Goal: Task Accomplishment & Management: Manage account settings

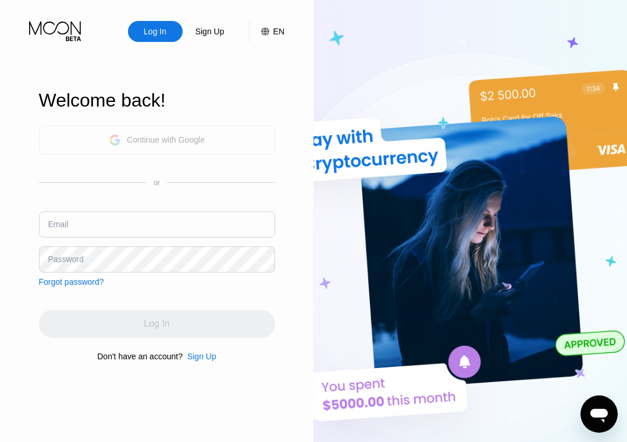
click at [152, 144] on div "Continue with Google" at bounding box center [157, 140] width 96 height 18
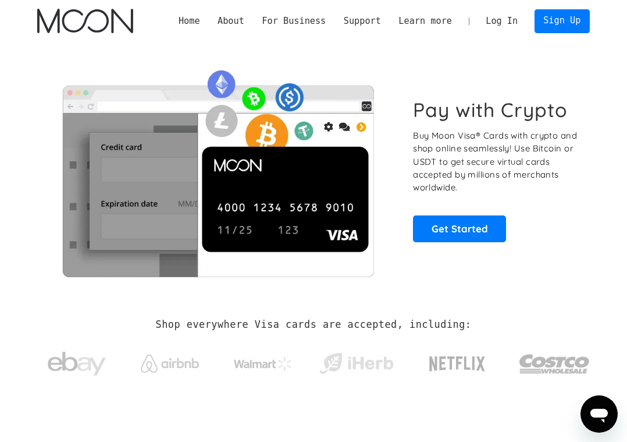
click at [502, 9] on link "Log In" at bounding box center [501, 20] width 49 height 23
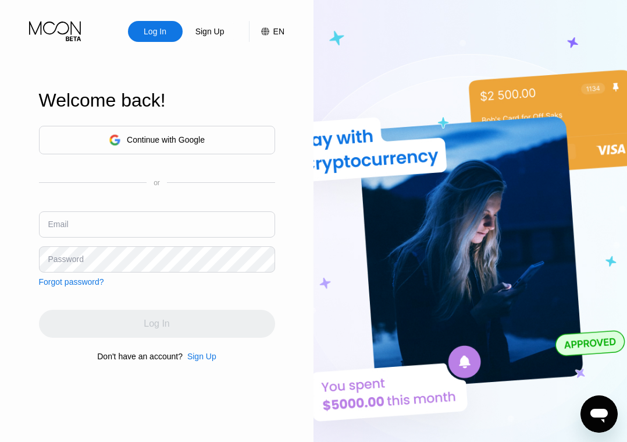
click at [155, 151] on div "Continue with Google" at bounding box center [157, 140] width 236 height 29
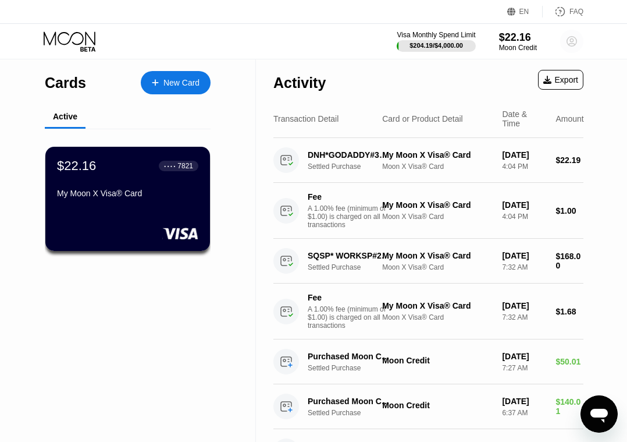
click at [569, 41] on circle at bounding box center [571, 41] width 23 height 23
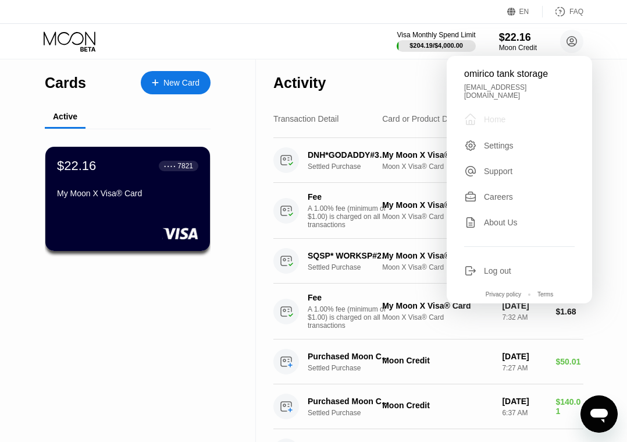
click at [500, 115] on div "Home" at bounding box center [495, 119] width 22 height 9
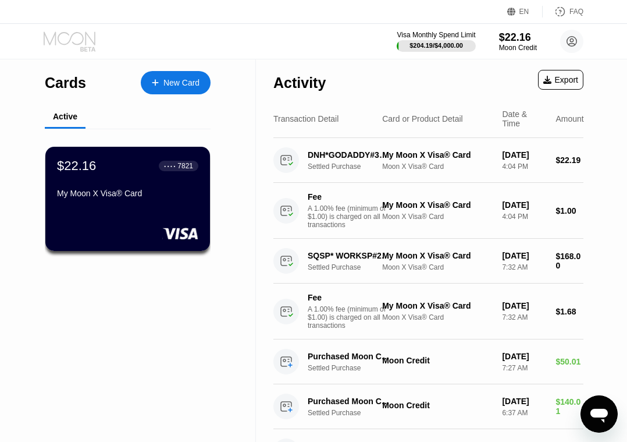
click at [76, 45] on icon at bounding box center [71, 41] width 54 height 20
click at [571, 47] on circle at bounding box center [571, 41] width 23 height 23
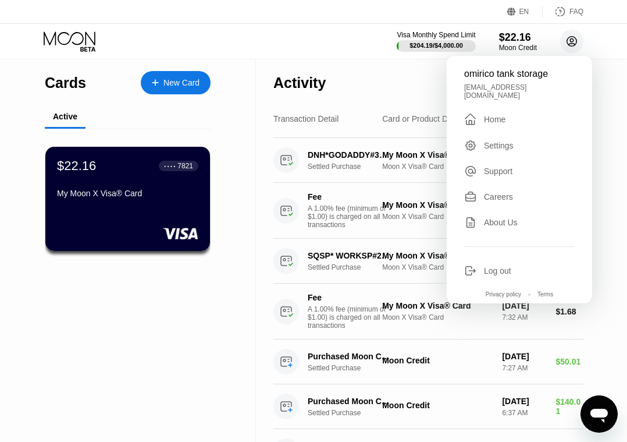
click at [573, 39] on icon at bounding box center [572, 41] width 6 height 6
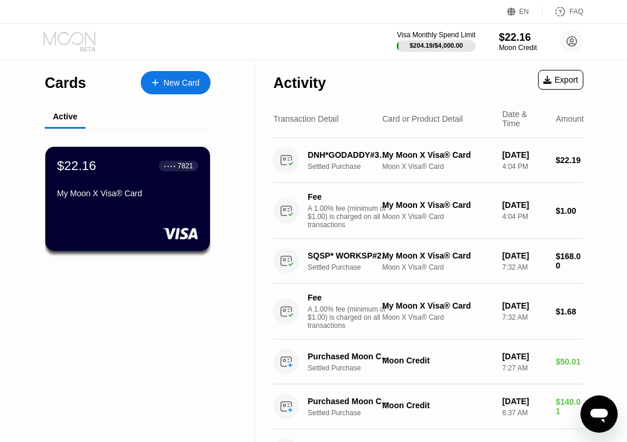
click at [82, 34] on icon at bounding box center [70, 37] width 52 height 13
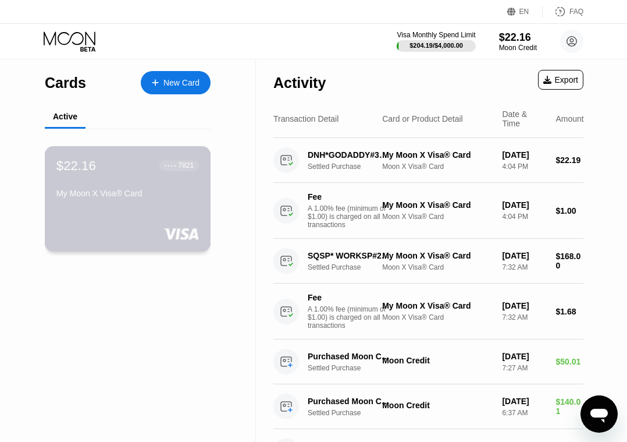
click at [185, 203] on div "My Moon X Visa® Card" at bounding box center [127, 196] width 143 height 14
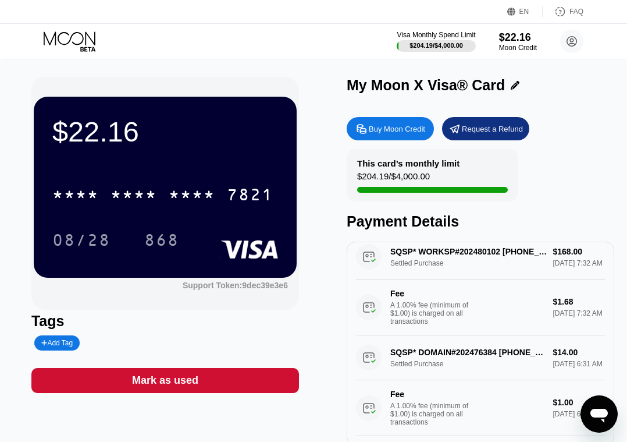
click at [390, 126] on div "Buy Moon Credit" at bounding box center [397, 129] width 56 height 10
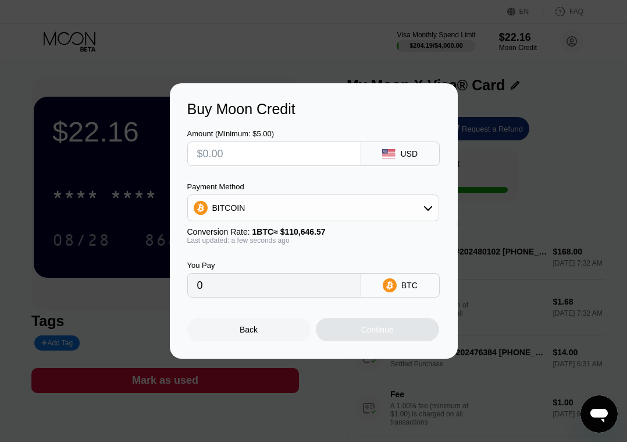
click at [258, 333] on div "Back" at bounding box center [249, 329] width 18 height 9
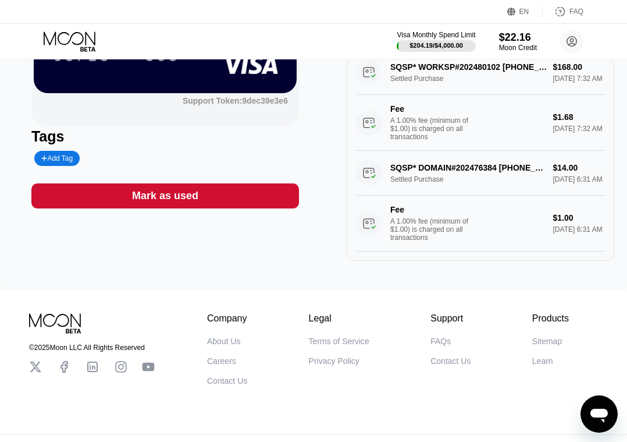
scroll to position [205, 0]
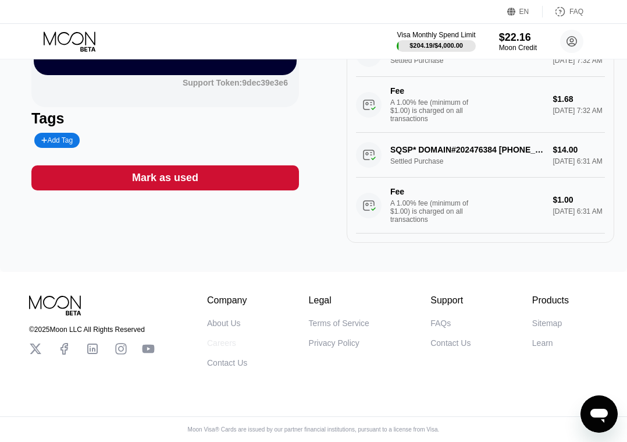
click at [223, 344] on div "Careers" at bounding box center [221, 342] width 29 height 9
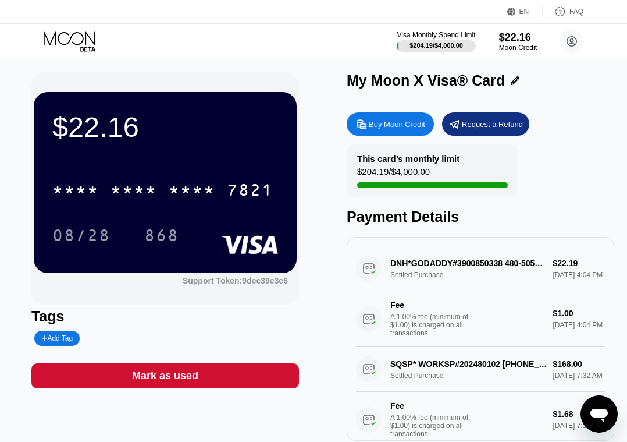
scroll to position [0, 0]
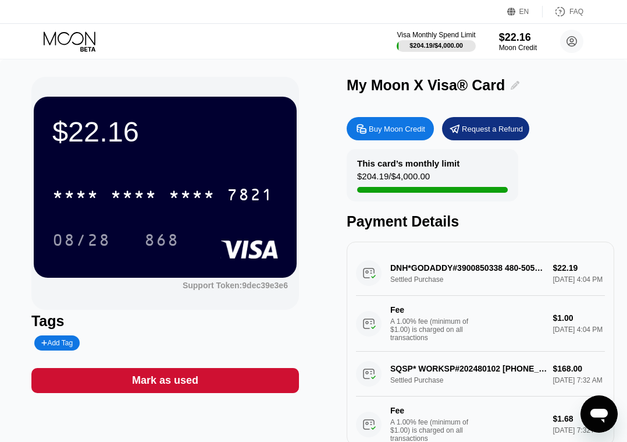
click at [511, 82] on icon at bounding box center [515, 85] width 9 height 9
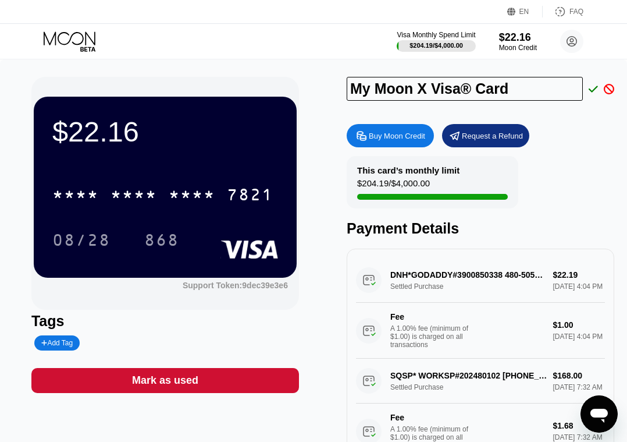
click at [576, 113] on div "My Moon X Visa® Card Buy Moon Credit Request a Refund This card’s monthly limit…" at bounding box center [481, 264] width 268 height 375
click at [607, 89] on icon at bounding box center [609, 89] width 10 height 10
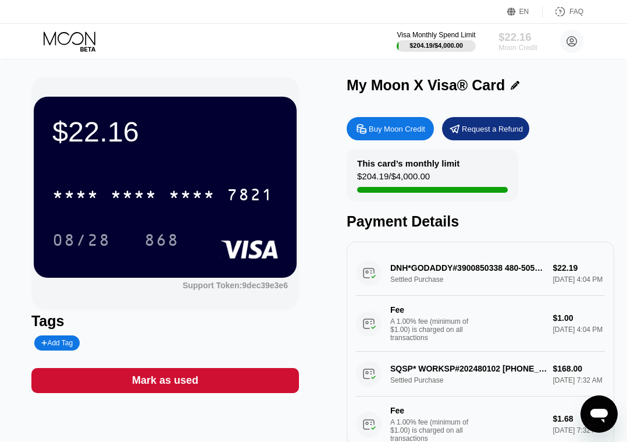
click at [516, 37] on div "$22.16" at bounding box center [518, 37] width 39 height 12
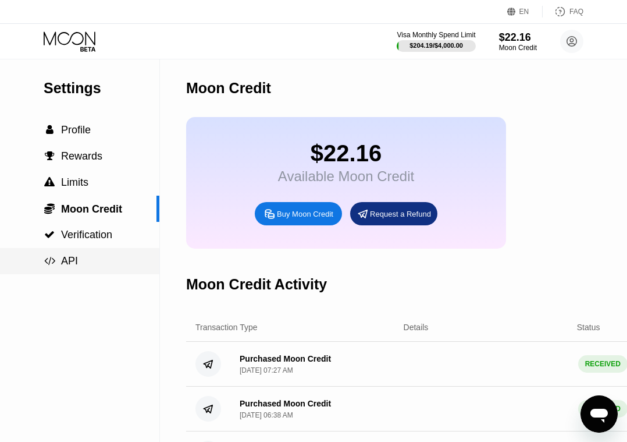
click at [66, 257] on span "API" at bounding box center [69, 261] width 17 height 12
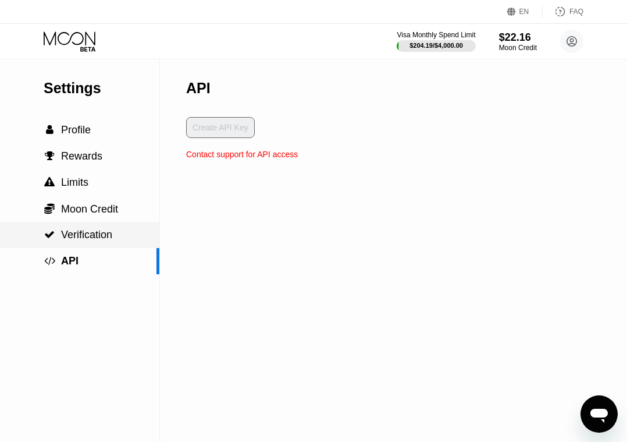
click at [68, 229] on span "Verification" at bounding box center [86, 235] width 51 height 12
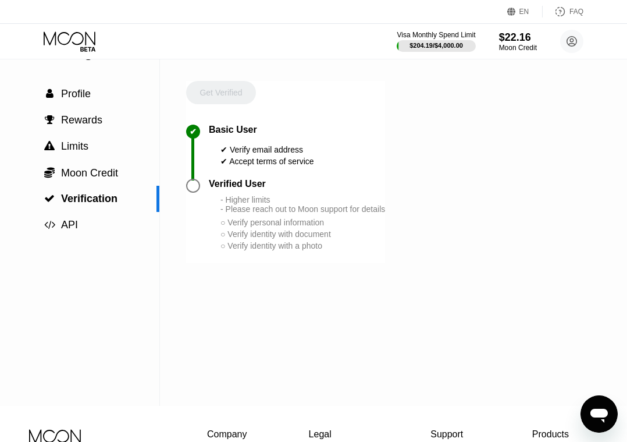
scroll to position [27, 0]
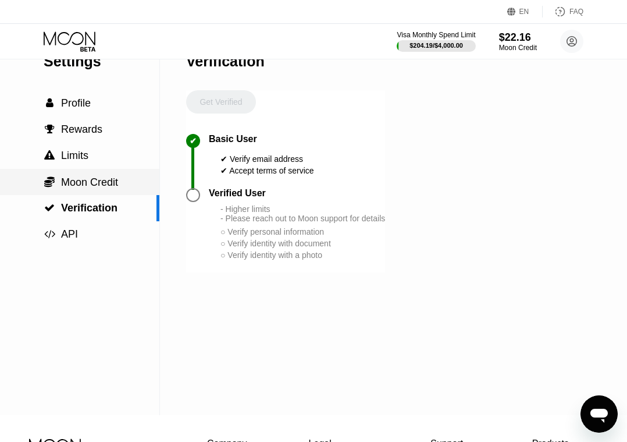
click at [115, 186] on span "Moon Credit" at bounding box center [89, 182] width 57 height 12
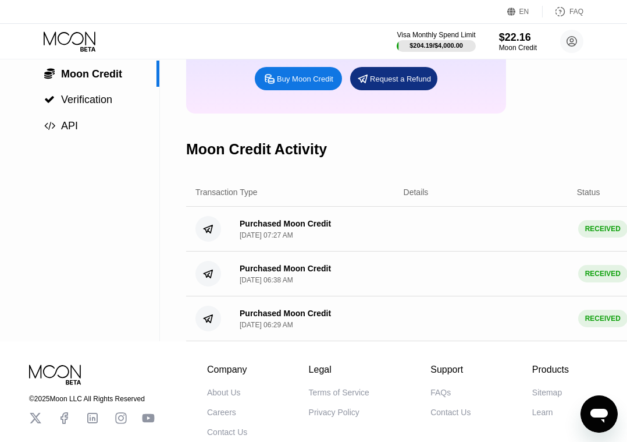
scroll to position [89, 0]
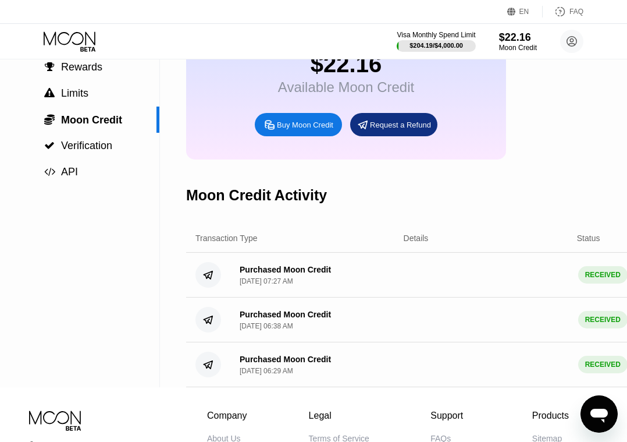
click at [416, 242] on div "Details" at bounding box center [416, 237] width 25 height 9
click at [428, 249] on div "Transaction Type Details Status Amount" at bounding box center [490, 238] width 608 height 29
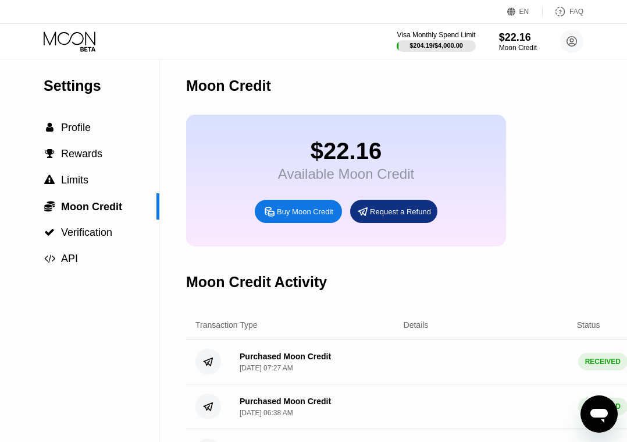
scroll to position [0, 0]
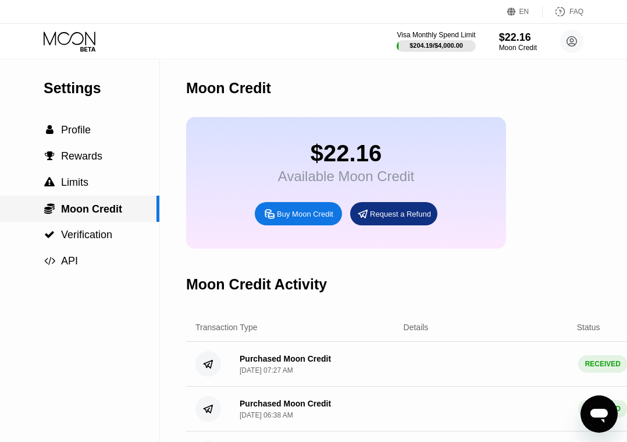
click at [88, 201] on div " Moon Credit" at bounding box center [79, 209] width 159 height 26
click at [58, 186] on div " Limits" at bounding box center [66, 182] width 45 height 12
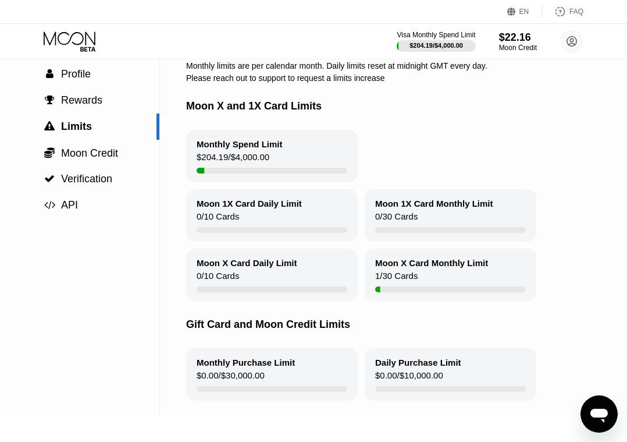
scroll to position [55, 0]
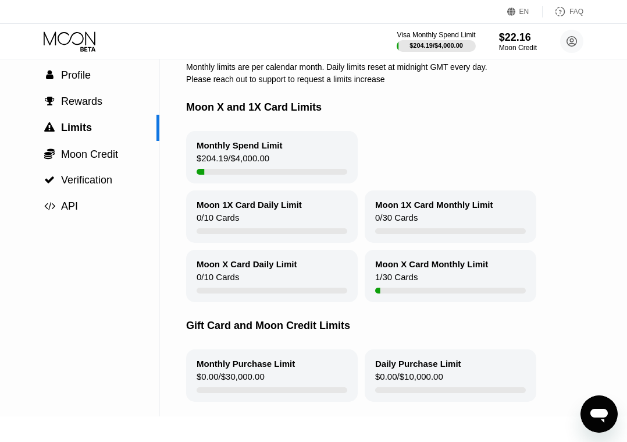
click at [301, 371] on div "Monthly Purchase Limit $0.00 / $30,000.00" at bounding box center [272, 375] width 172 height 52
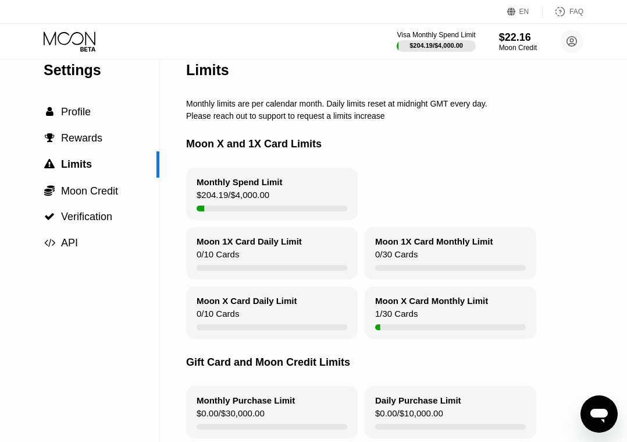
scroll to position [0, 0]
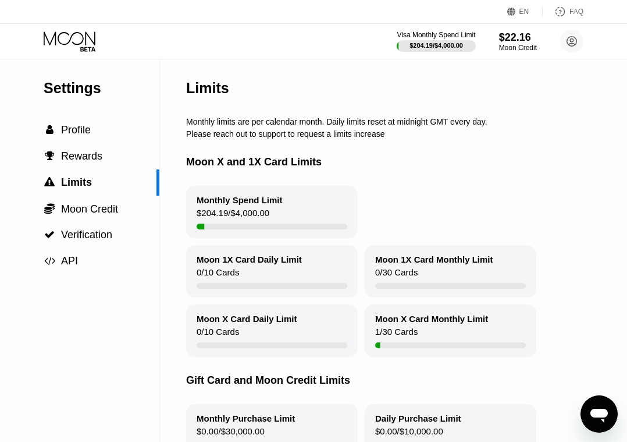
click at [281, 200] on div "Monthly Spend Limit" at bounding box center [240, 200] width 86 height 10
click at [272, 286] on div at bounding box center [272, 286] width 151 height 6
click at [279, 299] on div "Monthly Spend Limit $204.19 / $4,000.00 Moon 1X Card Daily Limit 0 / 10 Cards M…" at bounding box center [437, 271] width 502 height 171
click at [410, 314] on div "Moon X Card Monthly Limit" at bounding box center [431, 319] width 113 height 10
click at [429, 274] on div "Moon 1X Card Monthly Limit 0 / 30 Cards" at bounding box center [451, 271] width 172 height 52
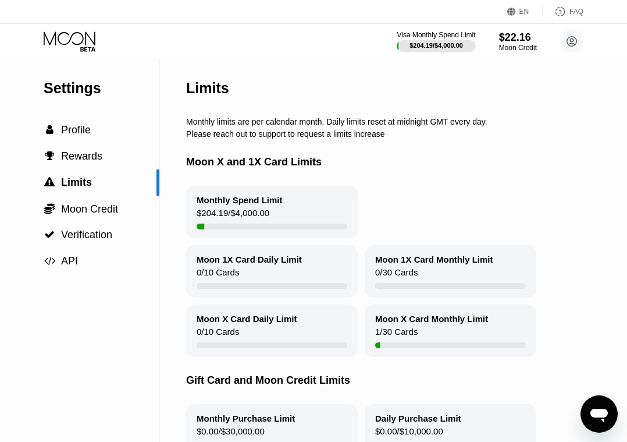
click at [239, 264] on div "Moon 1X Card Daily Limit" at bounding box center [249, 259] width 105 height 10
click at [242, 322] on div "Moon X Card Daily Limit" at bounding box center [247, 319] width 101 height 10
click at [106, 147] on div " Rewards" at bounding box center [79, 156] width 159 height 26
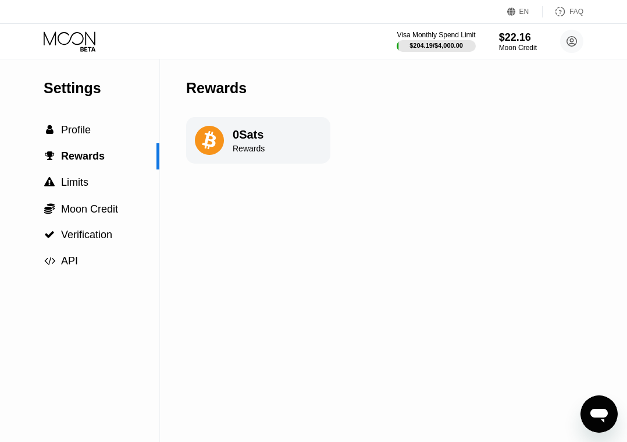
click at [274, 151] on div "0 Sats Rewards" at bounding box center [258, 140] width 144 height 47
click at [101, 154] on span "Rewards" at bounding box center [83, 156] width 44 height 12
click at [106, 135] on div " Profile" at bounding box center [79, 130] width 159 height 12
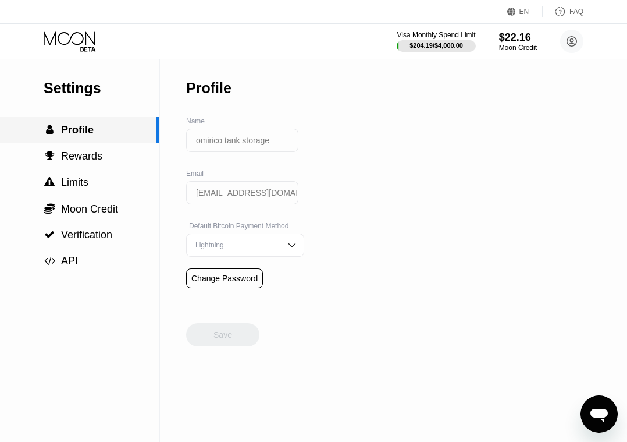
click at [106, 135] on div " Profile" at bounding box center [78, 130] width 157 height 12
click at [574, 39] on circle at bounding box center [571, 41] width 23 height 23
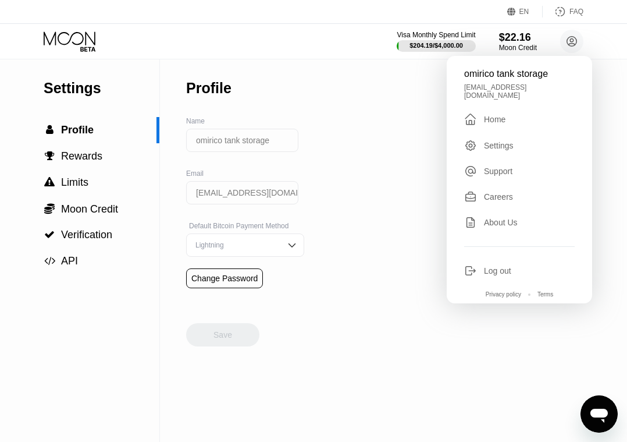
click at [598, 406] on icon "Open messaging window" at bounding box center [599, 413] width 21 height 21
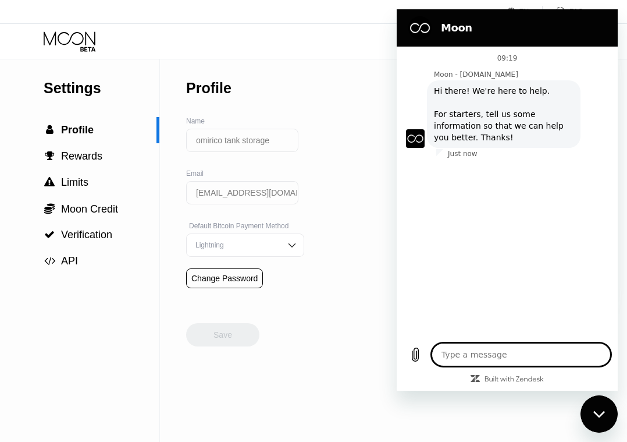
type textarea "x"
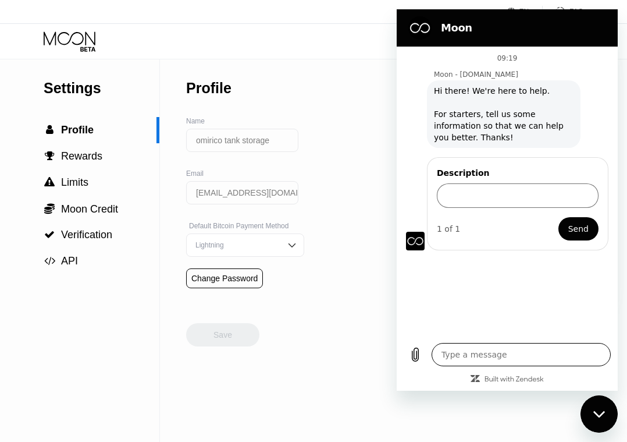
click at [462, 351] on textarea at bounding box center [521, 354] width 179 height 23
type textarea "C"
type textarea "x"
type textarea "Ca"
type textarea "x"
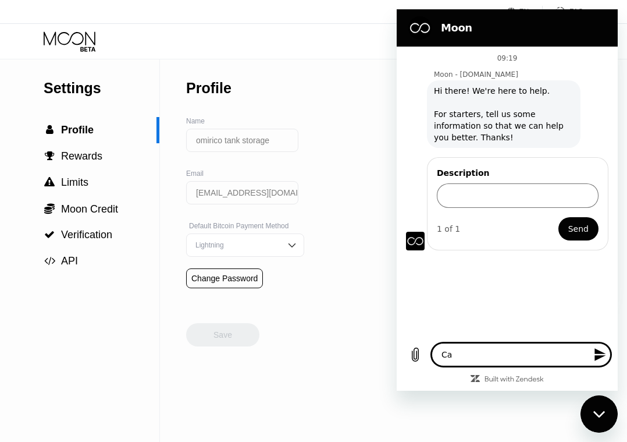
type textarea "Can"
type textarea "x"
type textarea "Can"
type textarea "x"
type textarea "Can i"
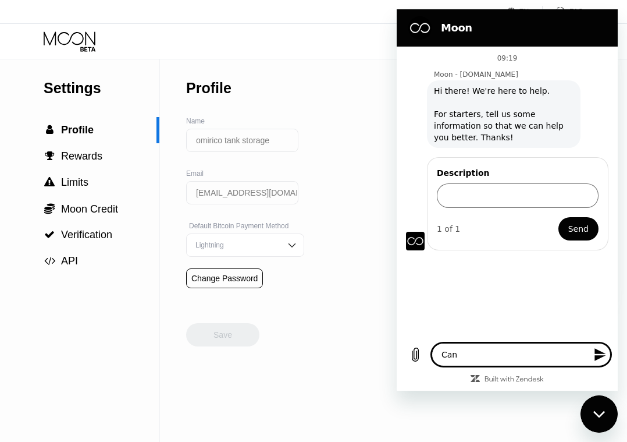
type textarea "x"
type textarea "Can i"
type textarea "x"
type textarea "Can i b"
type textarea "x"
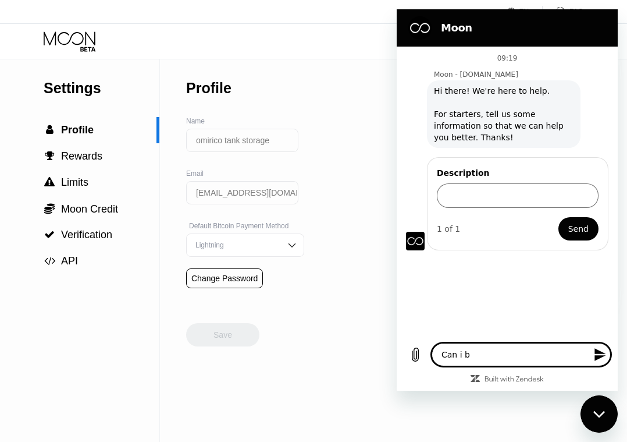
type textarea "Can i bu"
type textarea "x"
type textarea "Can i buy"
type textarea "x"
type textarea "Can i buy"
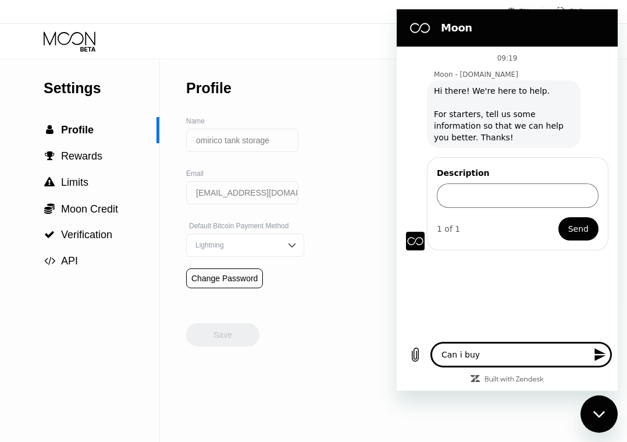
type textarea "x"
type textarea "Can i buy p"
type textarea "x"
type textarea "Can i buy pl"
type textarea "x"
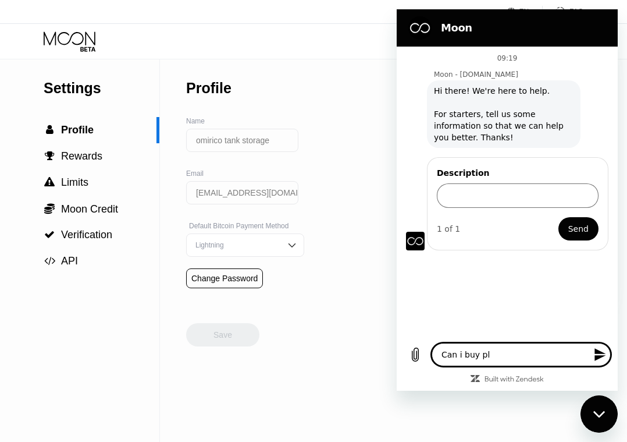
type textarea "Can i buy pla"
type textarea "x"
type textarea "Can i buy play"
type textarea "x"
type textarea "Can i buy plays"
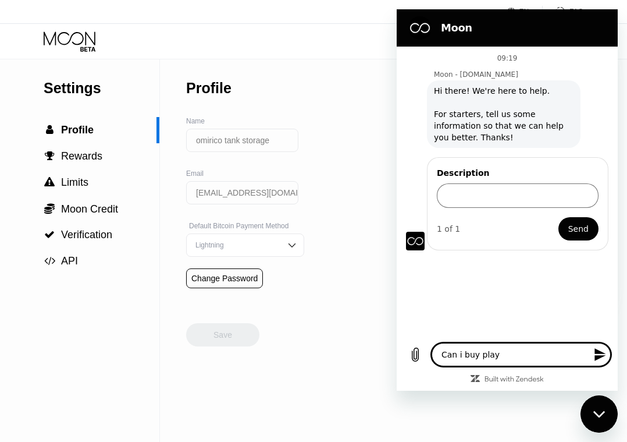
type textarea "x"
type textarea "Can i buy playst"
type textarea "x"
type textarea "Can i buy playsta"
type textarea "x"
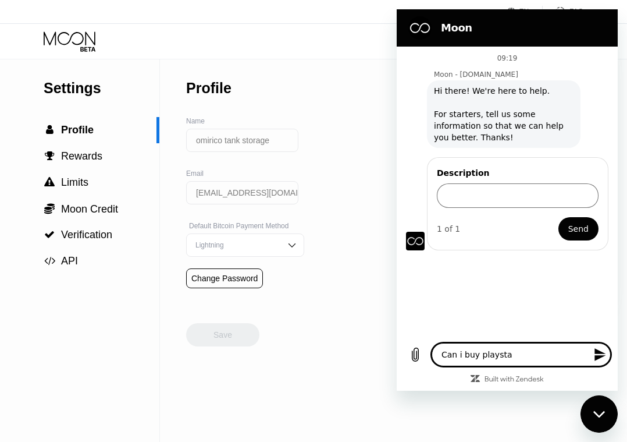
type textarea "Can i buy playstai"
type textarea "x"
type textarea "Can i buy playstaio"
type textarea "x"
type textarea "Can i buy playstaion"
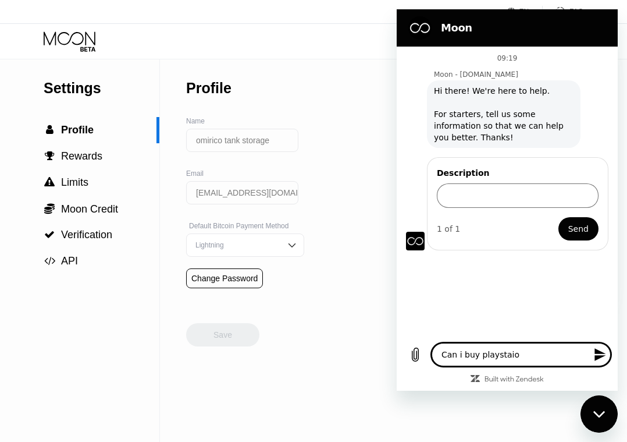
type textarea "x"
type textarea "Can i buy playstaion"
type textarea "x"
type textarea "Can i buy playstaion c"
type textarea "x"
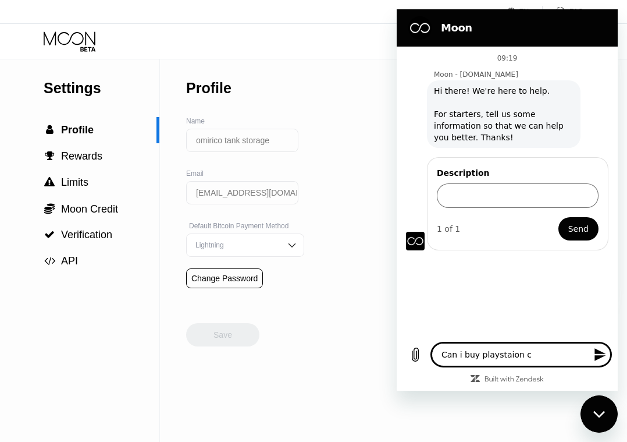
type textarea "Can i buy playstaion ca"
type textarea "x"
type textarea "Can i buy playstaion car"
type textarea "x"
type textarea "Can i buy playstaion card"
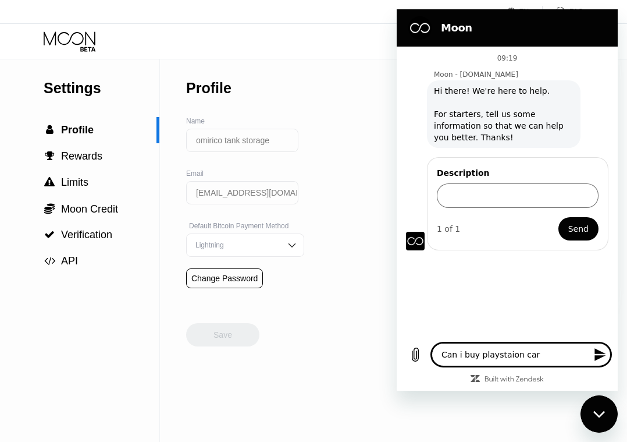
type textarea "x"
type textarea "Can i buy playstaion card"
type textarea "x"
type textarea "Can i buy playstaion card"
type textarea "x"
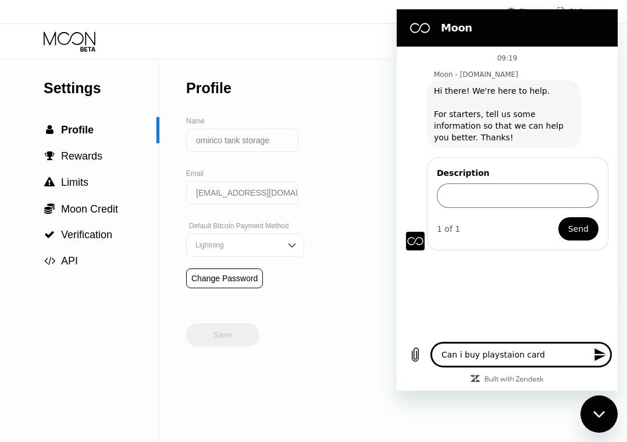
type textarea "Can i buy playstaion car"
type textarea "x"
type textarea "Can i buy playstaion ca"
type textarea "x"
type textarea "Can i buy playstaion c"
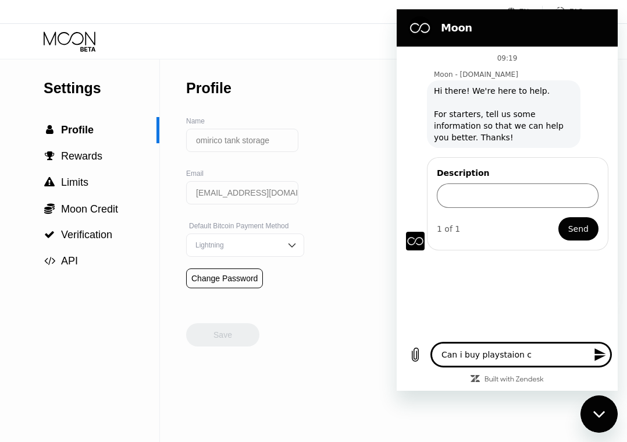
type textarea "x"
type textarea "Can i buy playstaion"
type textarea "x"
type textarea "Can i buy playstaion"
type textarea "x"
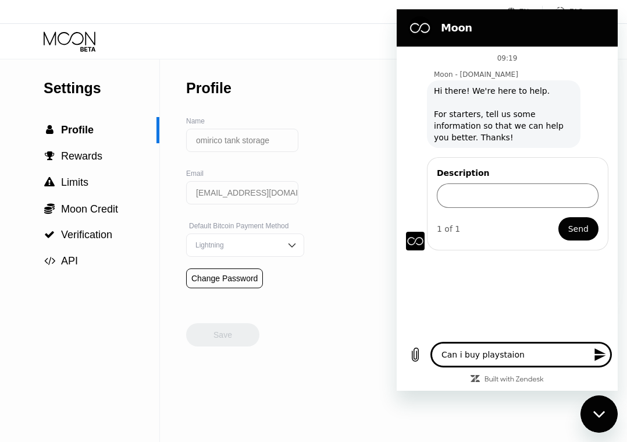
type textarea "Can i buy playstaio"
type textarea "x"
type textarea "Can i buy playstai"
type textarea "x"
type textarea "Can i buy playsta"
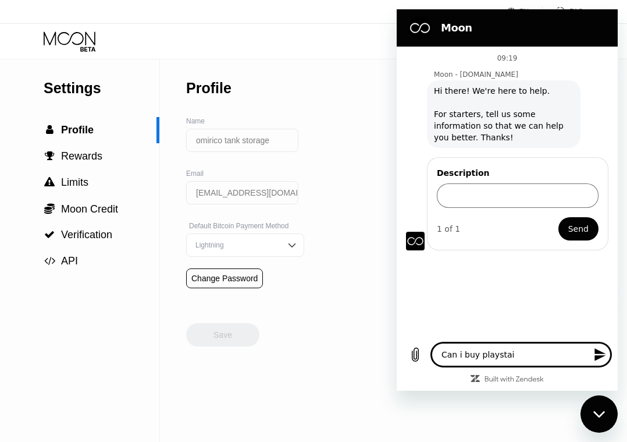
type textarea "x"
type textarea "Can i buy playstat"
type textarea "x"
type textarea "Can i buy playstati"
type textarea "x"
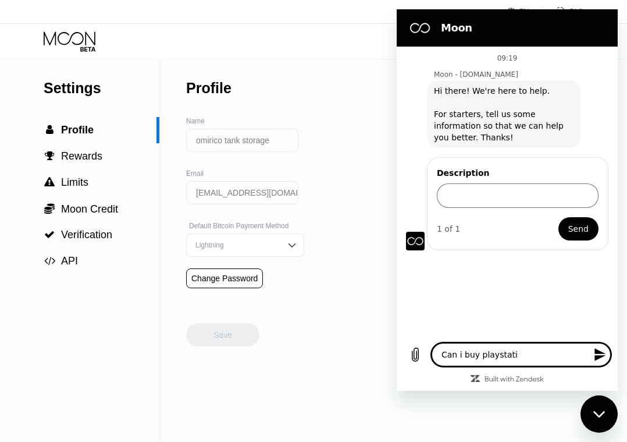
type textarea "Can i buy playstatio"
type textarea "x"
type textarea "Can i buy playstation"
type textarea "x"
type textarea "Can i buy playstation"
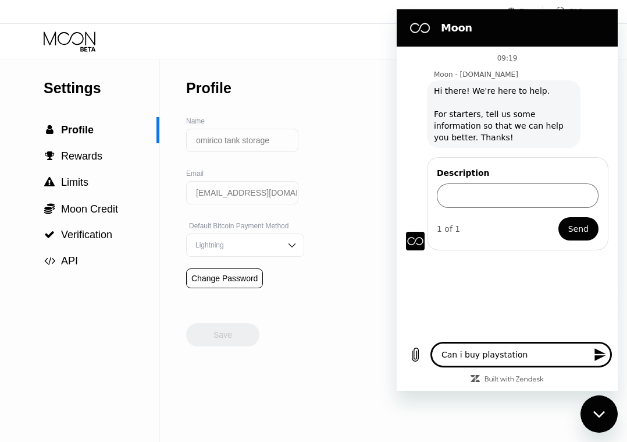
type textarea "x"
type textarea "Can i buy playstation c"
type textarea "x"
type textarea "Can i buy playstation ca"
type textarea "x"
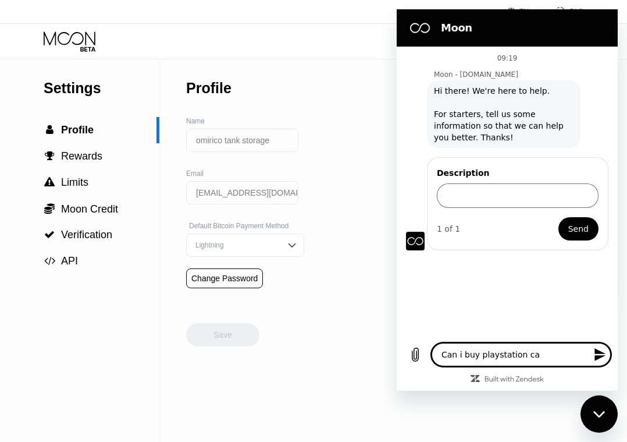
type textarea "Can i buy playstation car"
type textarea "x"
type textarea "Can i buy playstation card"
type textarea "x"
type textarea "Can i buy playstation card"
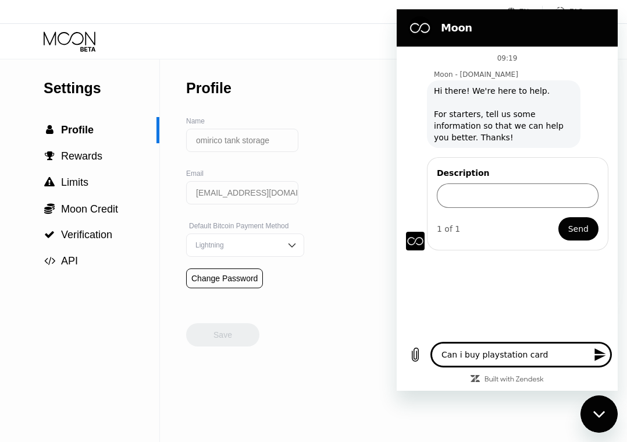
type textarea "x"
type textarea "Can i buy playstation card h"
type textarea "x"
type textarea "Can i buy playstation card he"
type textarea "x"
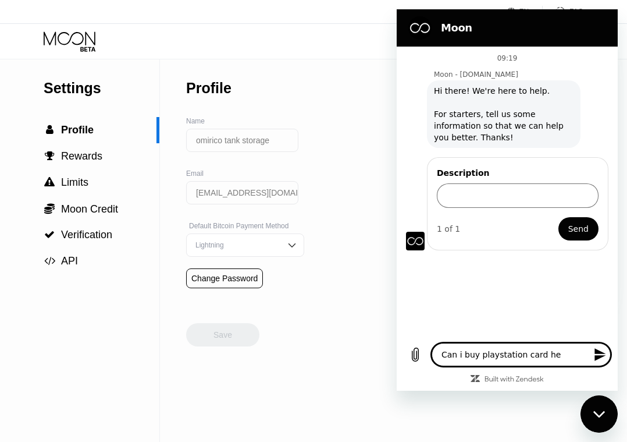
type textarea "Can i buy playstation card her"
type textarea "x"
type textarea "Can i buy playstation card here"
type textarea "x"
type textarea "Can i buy playstation card here"
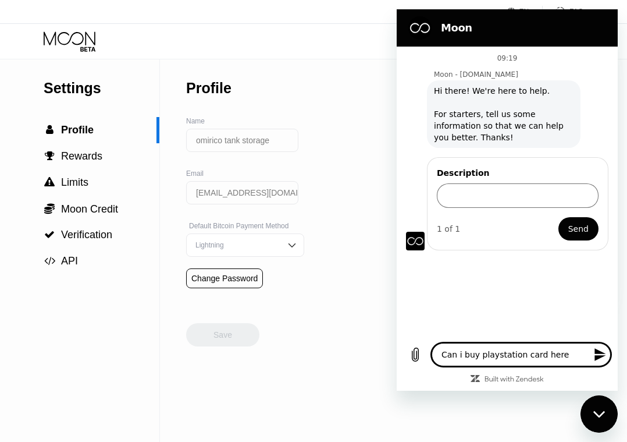
type textarea "x"
type textarea "Can i buy playstation card here p"
type textarea "x"
type textarea "Can i buy playstation card here pl"
type textarea "x"
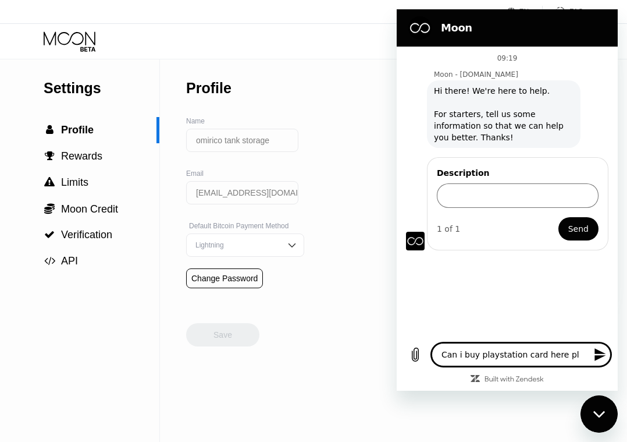
type textarea "Can i buy playstation card here ple"
type textarea "x"
type textarea "Can i buy playstation card here plea"
type textarea "x"
type textarea "Can i buy playstation card here pleas"
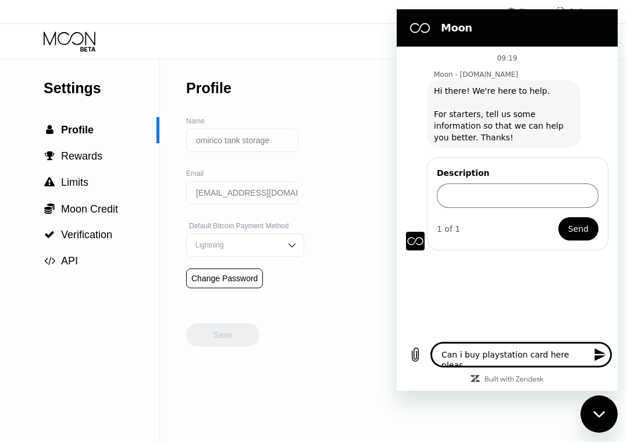
type textarea "x"
type textarea "Can i buy playstation card here please"
type textarea "x"
type textarea "Can i buy playstation card here please"
type textarea "x"
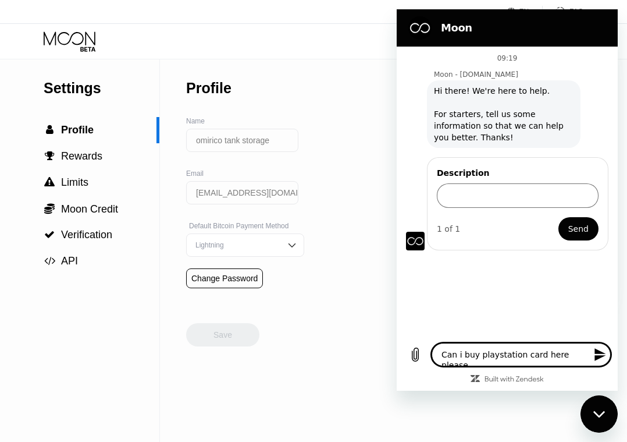
type textarea "Can i buy playstation card here please ?"
type textarea "x"
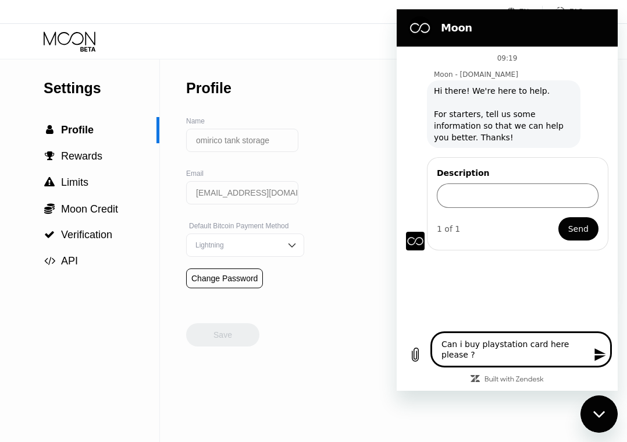
type textarea "Can i buy playstation card here please ?"
click at [599, 349] on icon "Send message" at bounding box center [601, 354] width 14 height 14
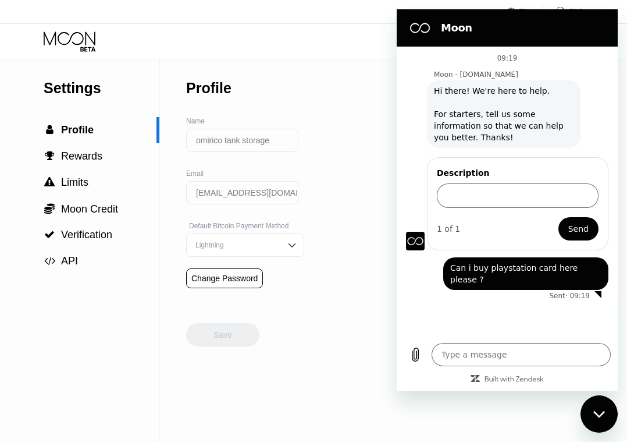
click at [66, 42] on icon at bounding box center [70, 37] width 52 height 13
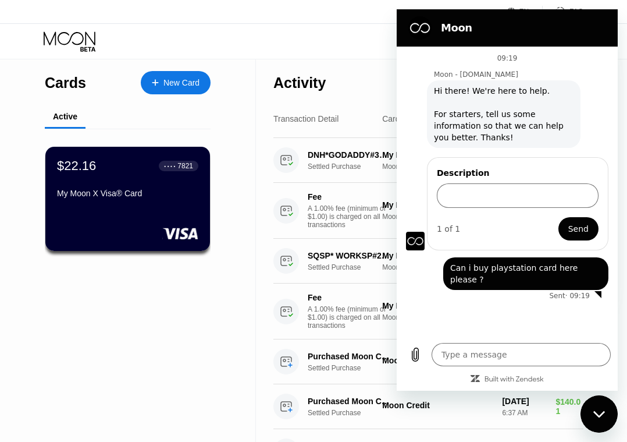
click at [492, 26] on h2 "Moon" at bounding box center [523, 28] width 165 height 14
click at [410, 16] on div "Moon" at bounding box center [505, 27] width 203 height 23
click at [461, 42] on section "Moon" at bounding box center [507, 27] width 221 height 37
click at [513, 31] on h2 "Moon" at bounding box center [523, 28] width 165 height 14
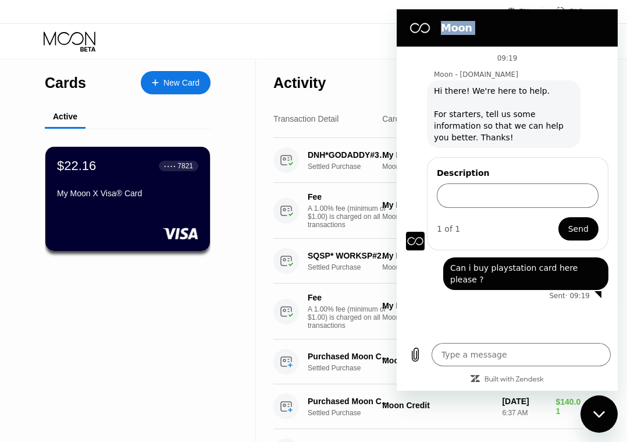
click at [513, 31] on h2 "Moon" at bounding box center [523, 28] width 165 height 14
click at [602, 414] on icon "Close messaging window" at bounding box center [600, 414] width 12 height 8
type textarea "x"
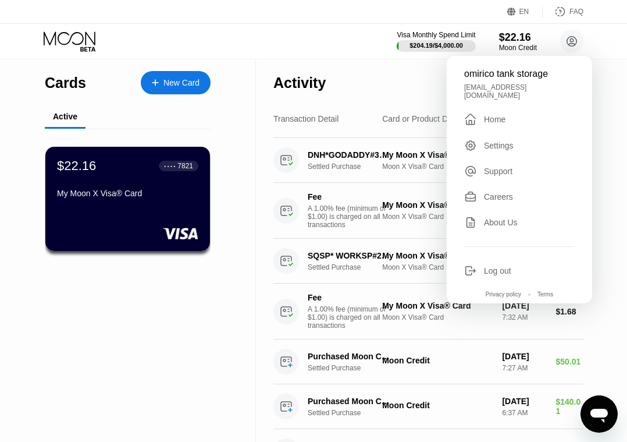
click at [517, 140] on div "Settings" at bounding box center [519, 145] width 111 height 13
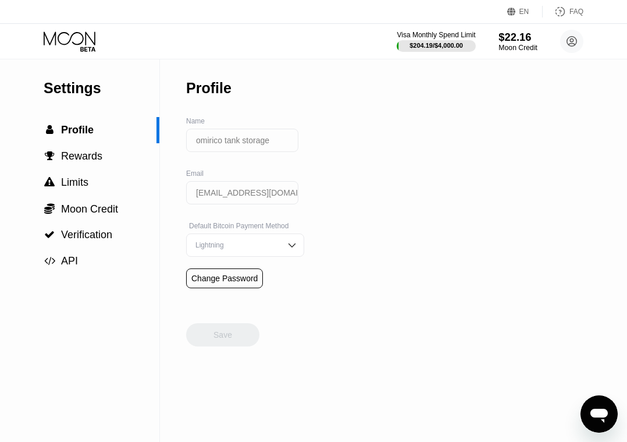
click at [513, 39] on div "$22.16" at bounding box center [518, 37] width 39 height 12
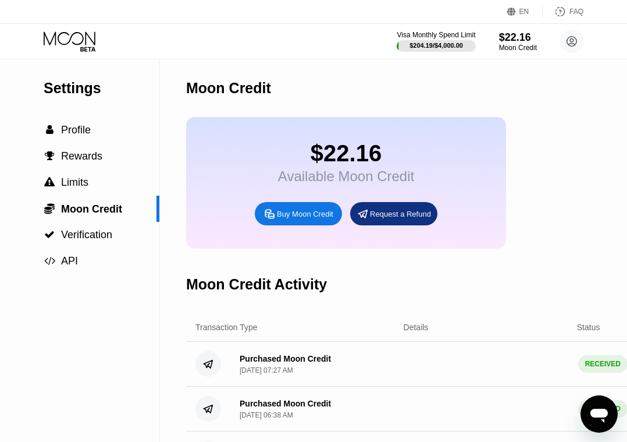
click at [333, 164] on div "$22.16" at bounding box center [346, 153] width 136 height 26
click at [287, 216] on div "Buy Moon Credit" at bounding box center [305, 214] width 56 height 10
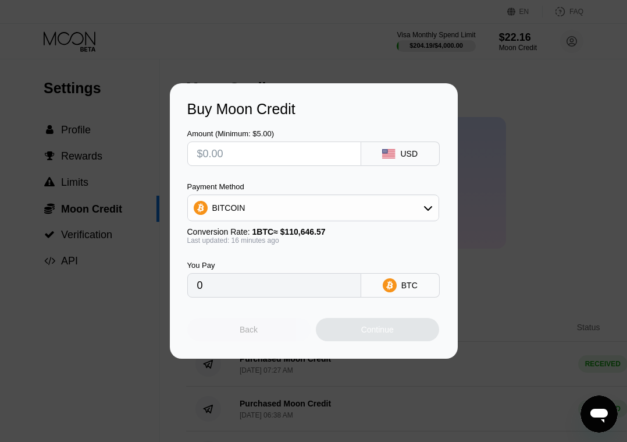
click at [231, 330] on div "Back" at bounding box center [248, 329] width 123 height 23
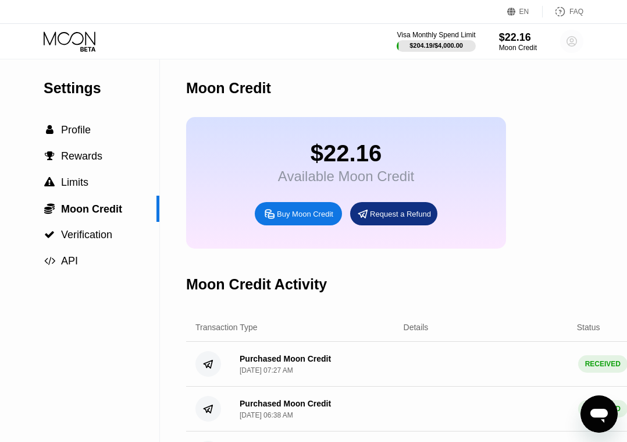
click at [574, 43] on icon at bounding box center [572, 41] width 6 height 6
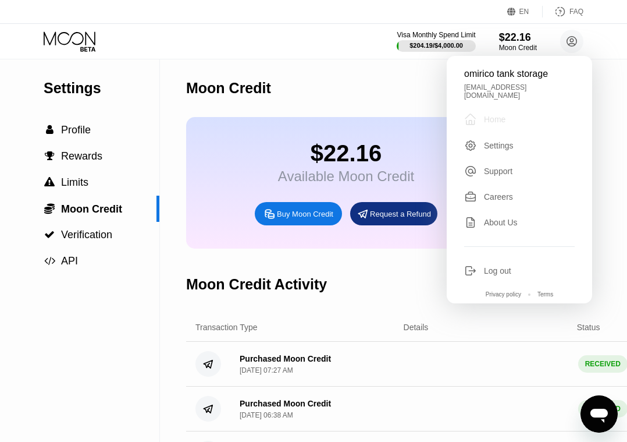
click at [485, 116] on div " Home" at bounding box center [519, 119] width 111 height 14
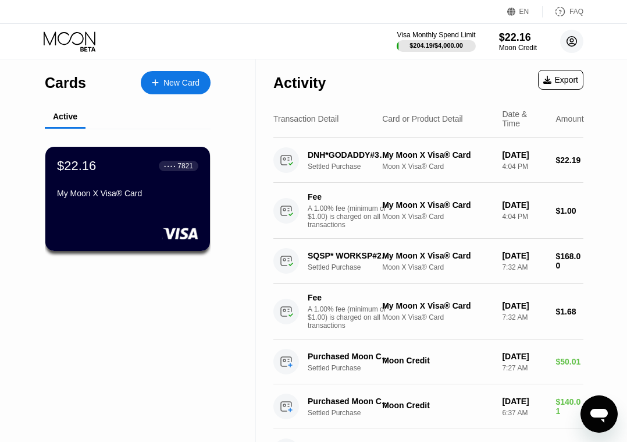
click at [571, 42] on icon at bounding box center [572, 41] width 6 height 6
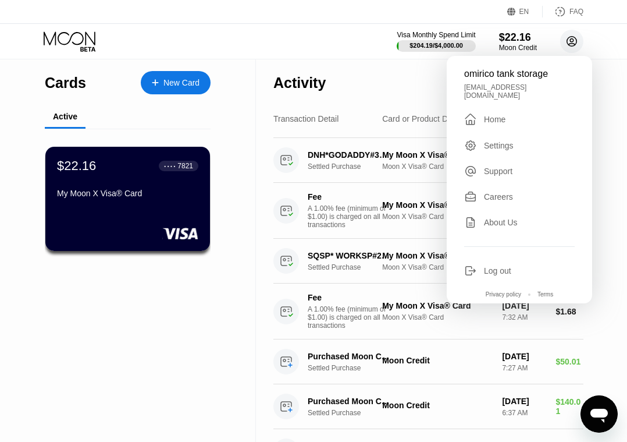
click at [571, 42] on icon at bounding box center [572, 41] width 6 height 6
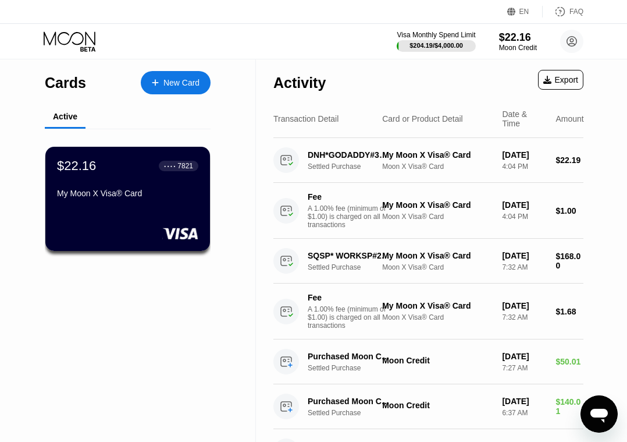
click at [186, 83] on div "New Card" at bounding box center [182, 83] width 36 height 10
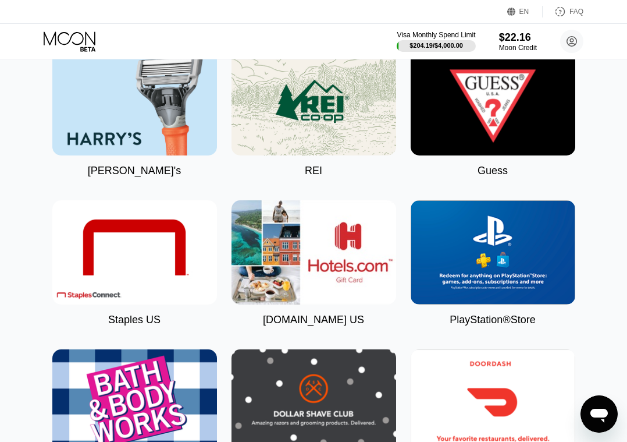
scroll to position [2570, 0]
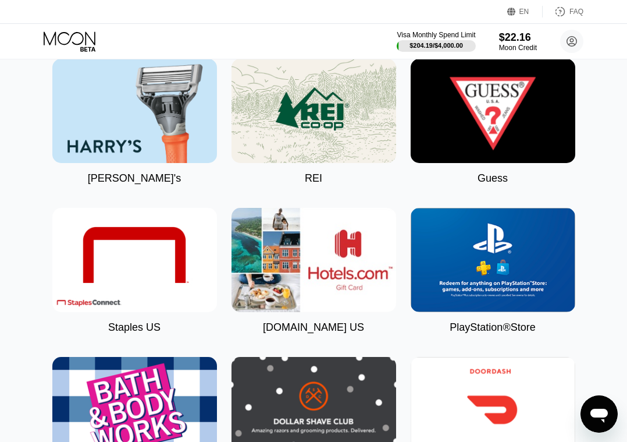
click at [478, 243] on img at bounding box center [493, 260] width 165 height 104
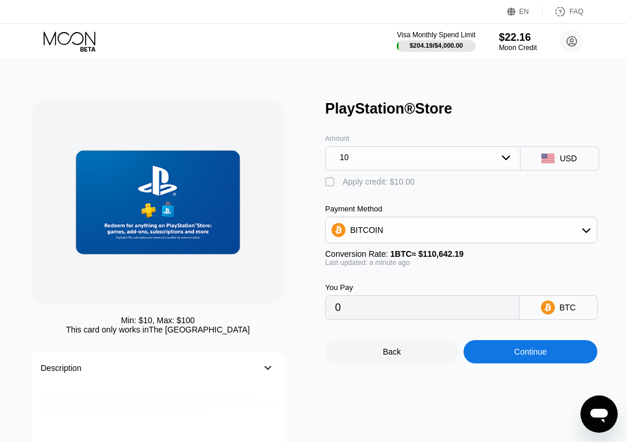
type input "0.00009039"
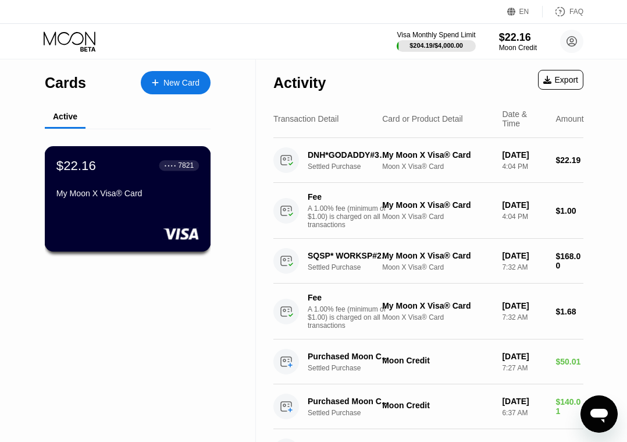
click at [170, 165] on div "● ● ● ●" at bounding box center [171, 165] width 12 height 3
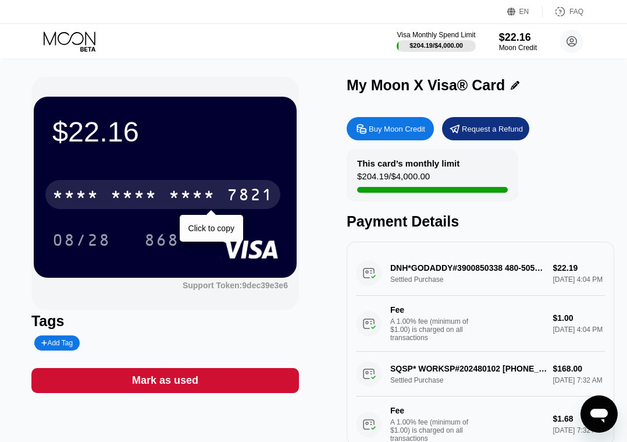
click at [231, 198] on div "7821" at bounding box center [250, 196] width 47 height 19
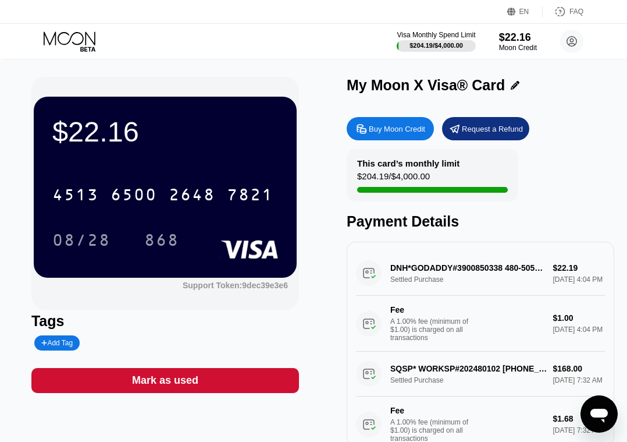
click at [257, 151] on div "$22.16 4513 6500 2648 7821 08/28 868" at bounding box center [165, 187] width 263 height 180
click at [155, 170] on div "$22.16 4513 6500 2648 7821 08/28 868" at bounding box center [165, 187] width 263 height 180
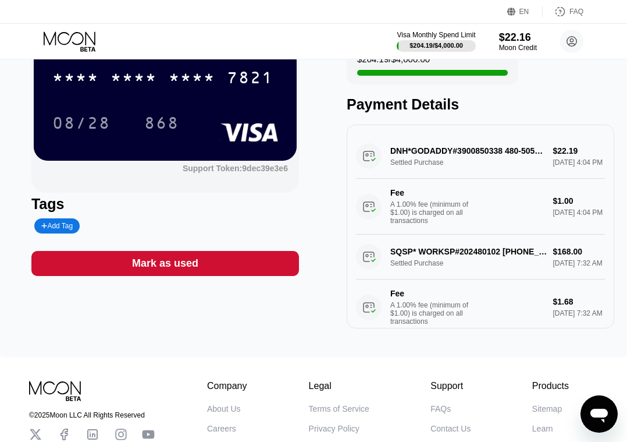
scroll to position [122, 0]
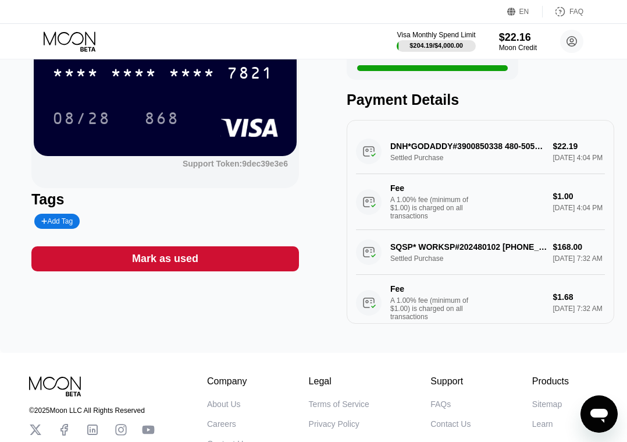
click at [55, 219] on div "Add Tag" at bounding box center [56, 221] width 31 height 8
click at [148, 220] on icon at bounding box center [151, 221] width 7 height 7
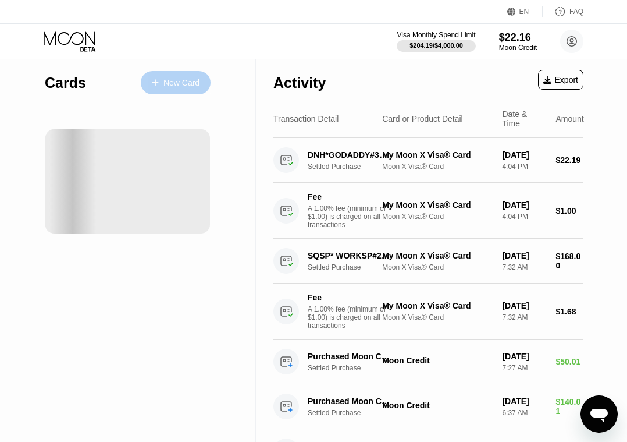
click at [175, 76] on div "New Card" at bounding box center [176, 82] width 70 height 23
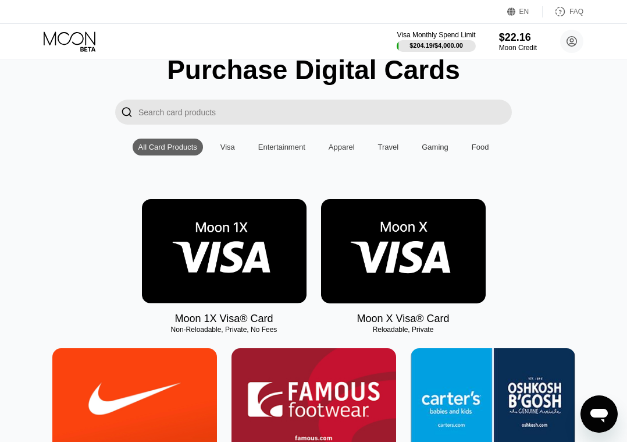
scroll to position [52, 0]
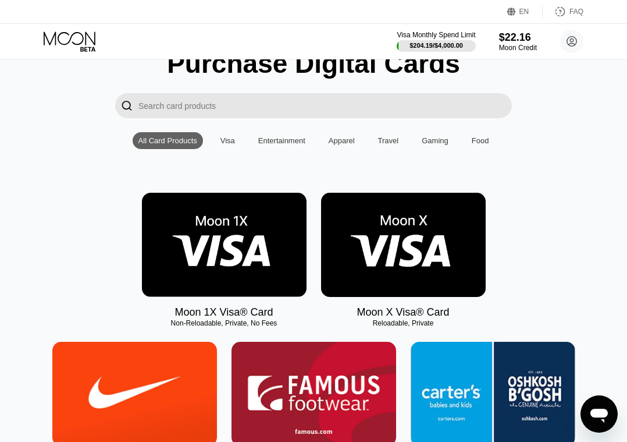
click at [439, 139] on div "Gaming" at bounding box center [435, 140] width 27 height 9
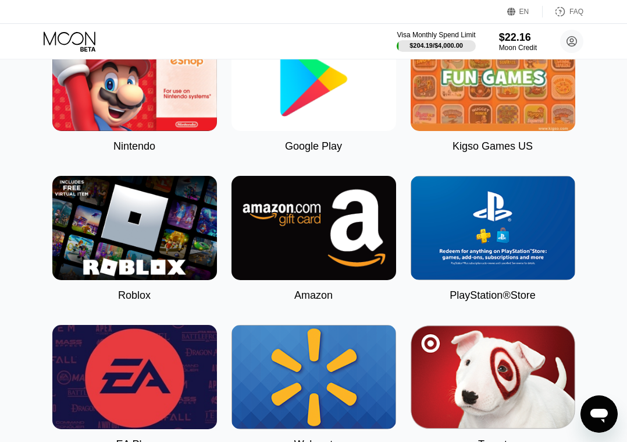
scroll to position [239, 0]
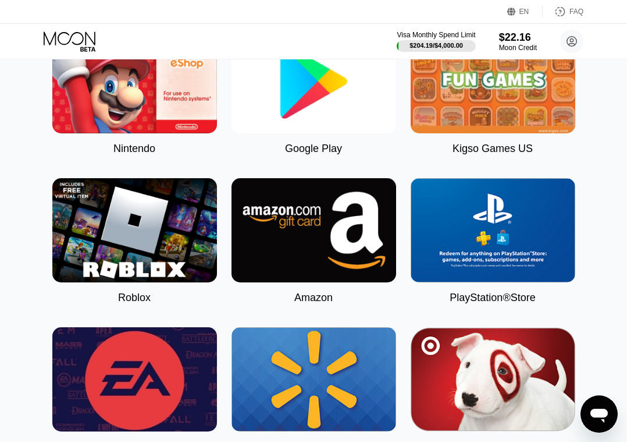
click at [484, 230] on img at bounding box center [493, 230] width 165 height 104
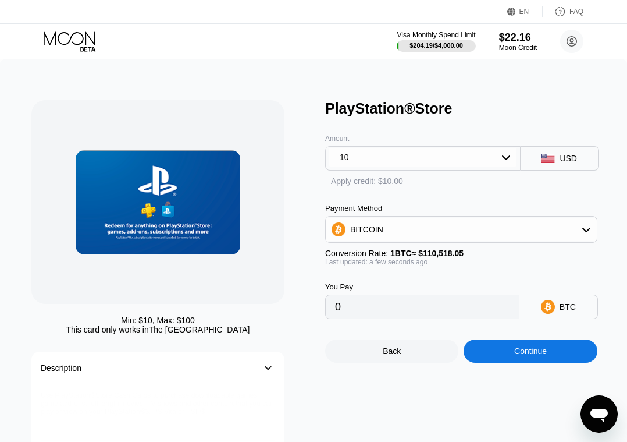
type input "0.00009049"
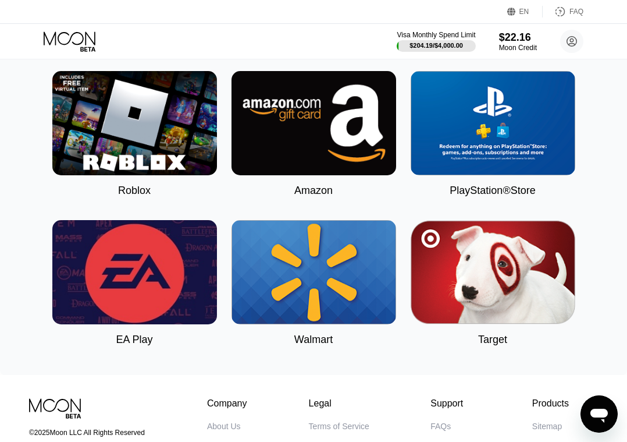
scroll to position [354, 0]
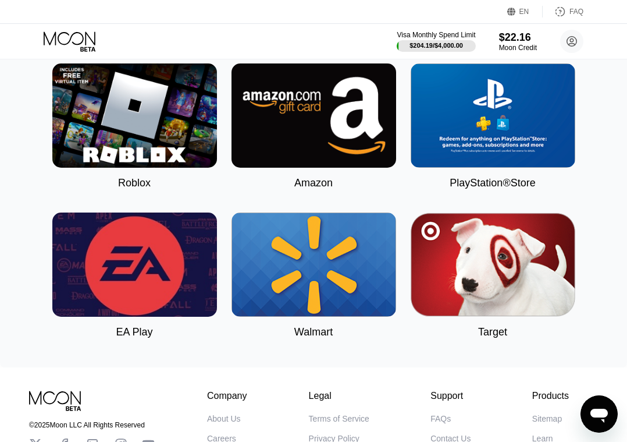
click at [104, 261] on img at bounding box center [134, 264] width 165 height 104
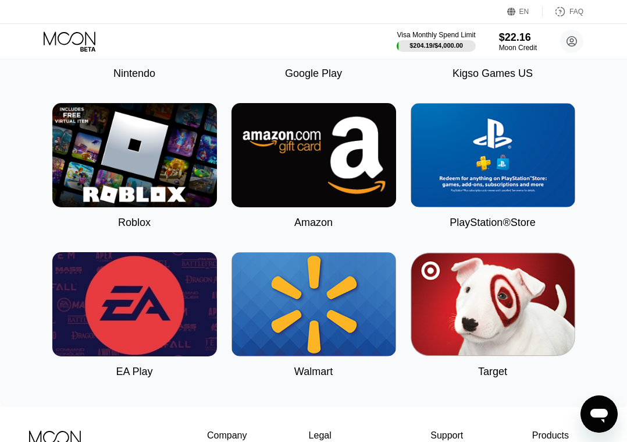
scroll to position [311, 0]
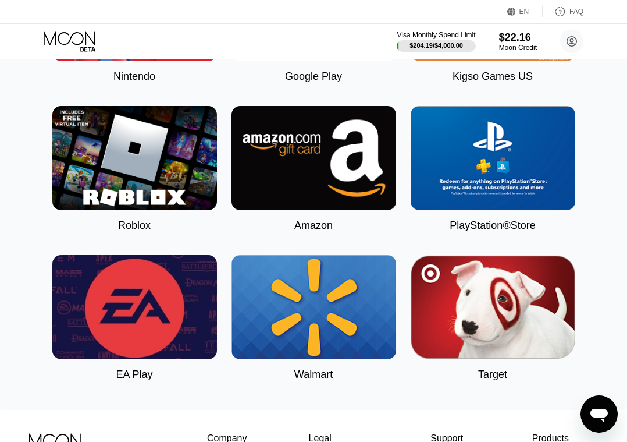
click at [524, 149] on img at bounding box center [493, 158] width 165 height 104
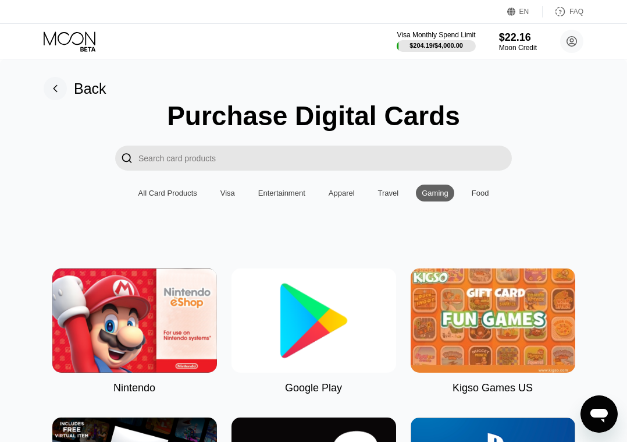
type input "0.00009049"
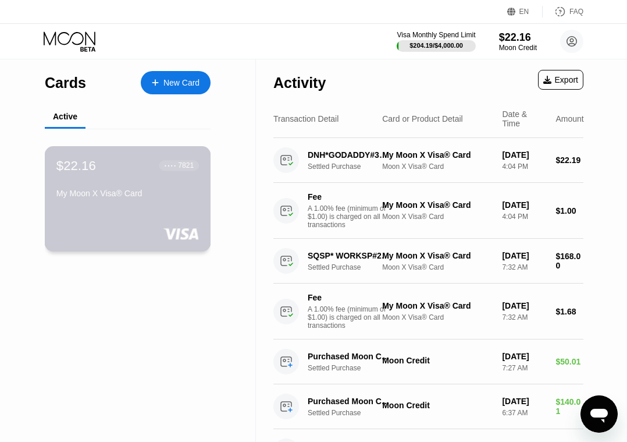
click at [175, 163] on div "● ● ● ● 7821" at bounding box center [179, 165] width 29 height 8
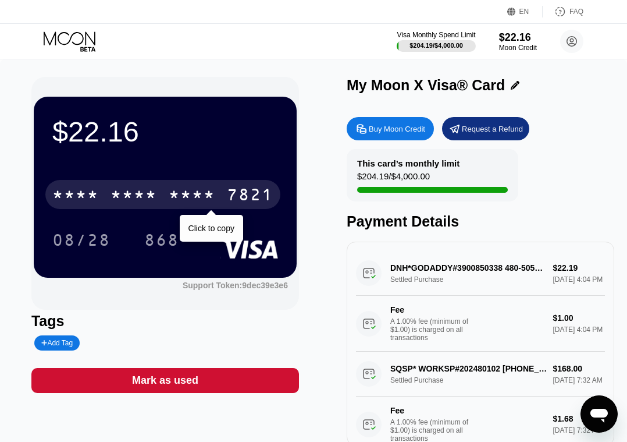
click at [245, 190] on div "7821" at bounding box center [250, 196] width 47 height 19
